Goal: Task Accomplishment & Management: Manage account settings

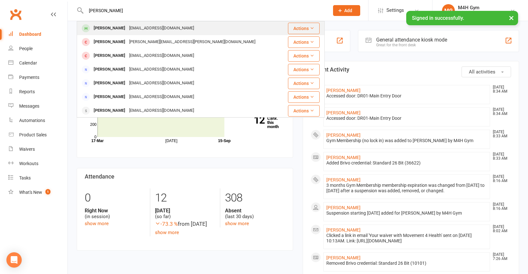
type input "[PERSON_NAME]"
click at [108, 27] on div "[PERSON_NAME]" at bounding box center [109, 28] width 35 height 9
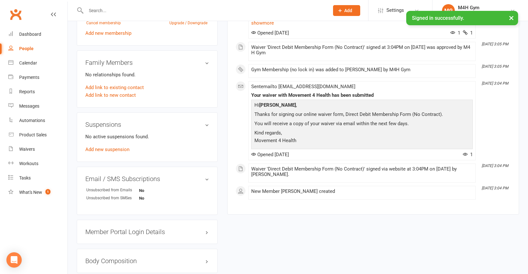
scroll to position [293, 0]
click at [115, 152] on link "Add new suspension" at bounding box center [107, 149] width 44 height 6
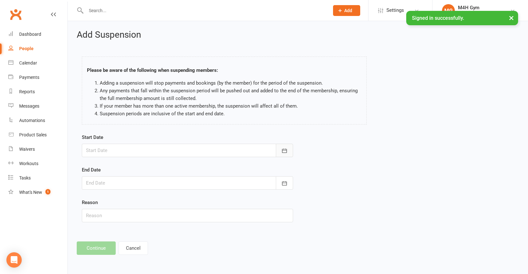
click at [286, 149] on icon "button" at bounding box center [284, 151] width 6 height 6
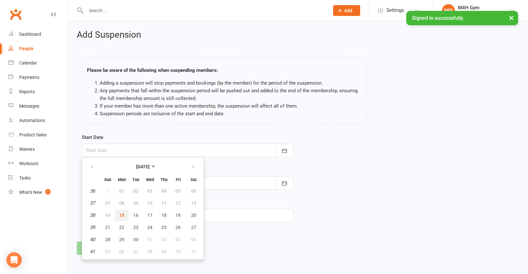
click at [122, 213] on span "15" at bounding box center [121, 215] width 5 height 5
type input "[DATE]"
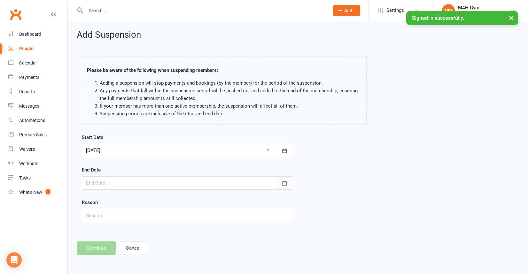
click at [286, 182] on icon "button" at bounding box center [284, 183] width 6 height 6
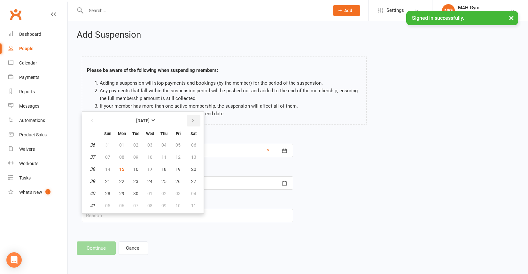
click at [192, 119] on icon "button" at bounding box center [193, 120] width 4 height 5
click at [194, 167] on span "15" at bounding box center [193, 169] width 5 height 5
type input "[DATE]"
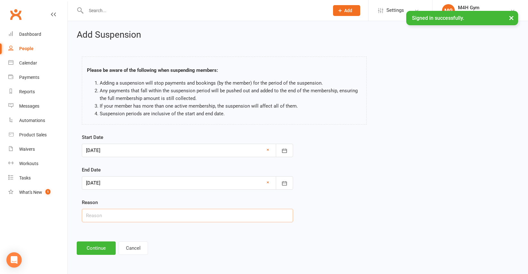
click at [110, 220] on input "text" at bounding box center [187, 215] width 211 height 13
type input "House problem"
click at [99, 248] on button "Continue" at bounding box center [96, 248] width 39 height 13
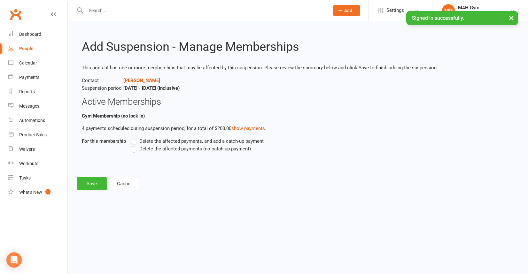
click at [135, 149] on label "Delete the affected payments (no catch-up payment)" at bounding box center [191, 149] width 120 height 8
click at [135, 145] on input "Delete the affected payments (no catch-up payment)" at bounding box center [133, 145] width 4 height 0
click at [91, 181] on button "Save" at bounding box center [92, 183] width 30 height 13
